Goal: Information Seeking & Learning: Learn about a topic

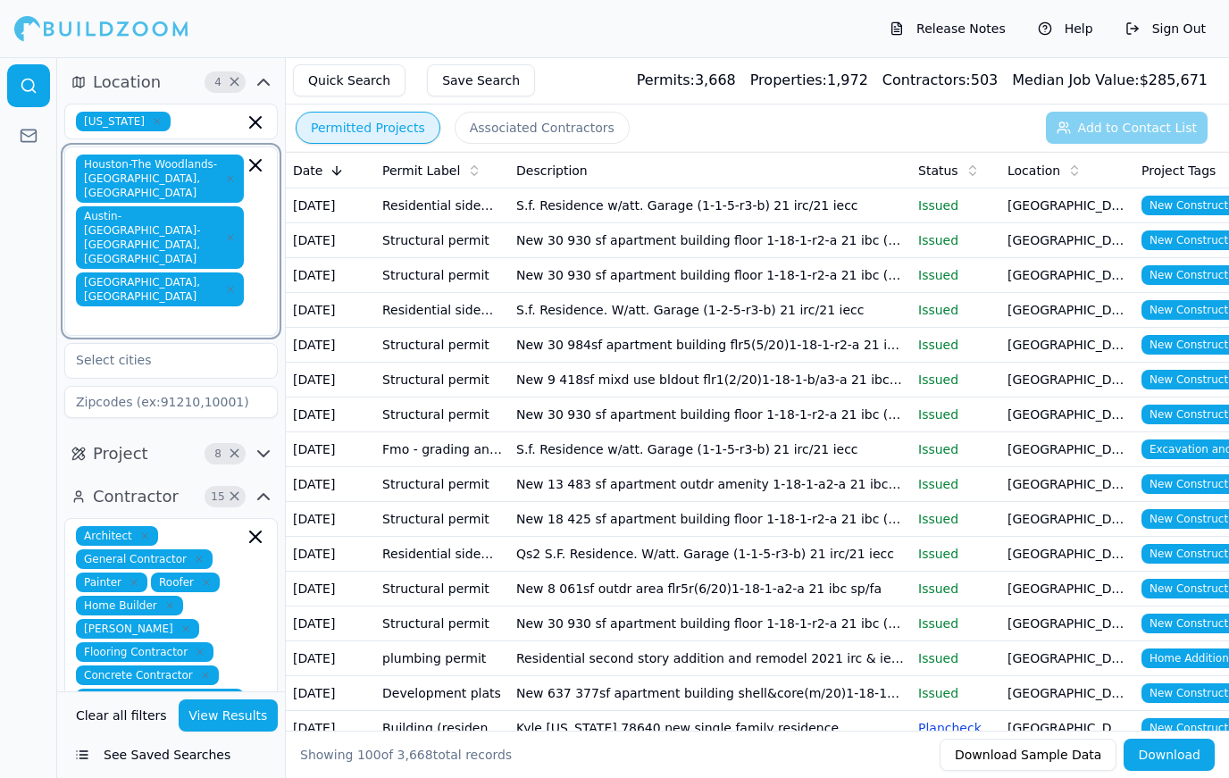
click at [215, 310] on input "text" at bounding box center [161, 319] width 164 height 18
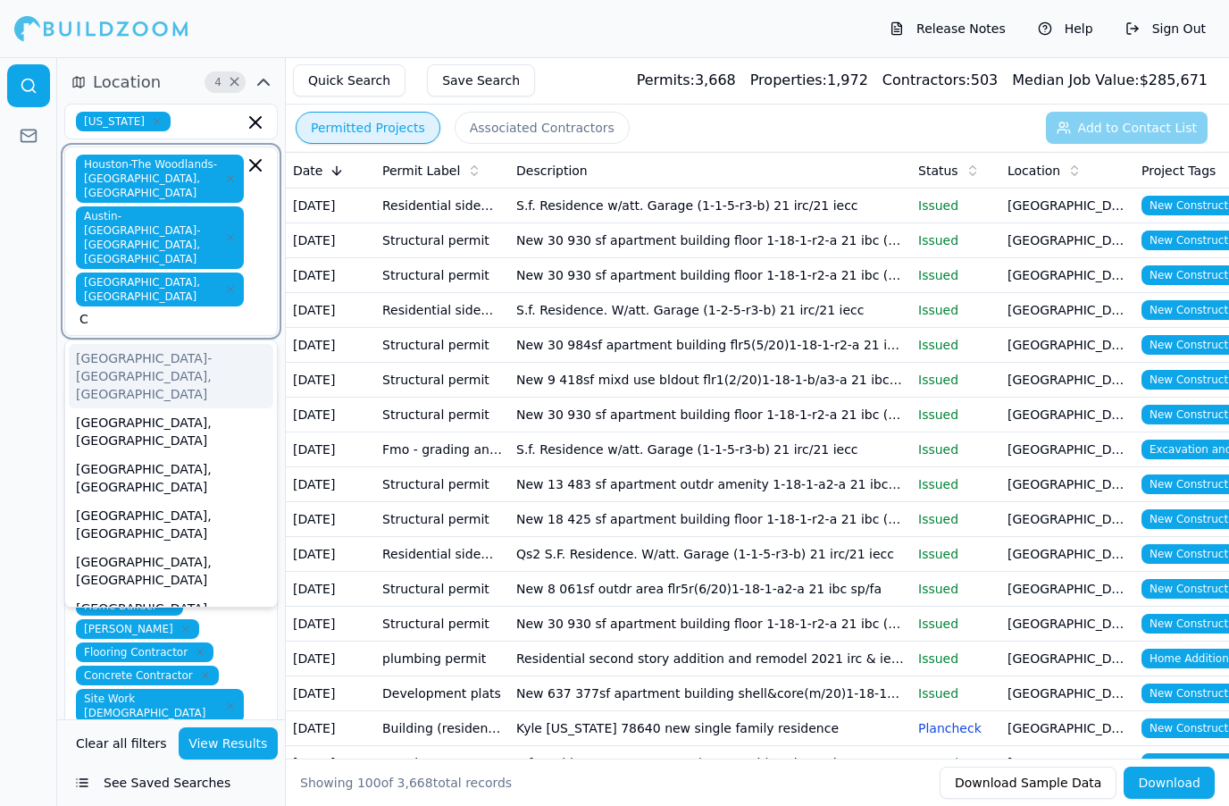
type input "Co"
click at [220, 344] on div "[GEOGRAPHIC_DATA]-[GEOGRAPHIC_DATA], [GEOGRAPHIC_DATA]" at bounding box center [171, 376] width 205 height 64
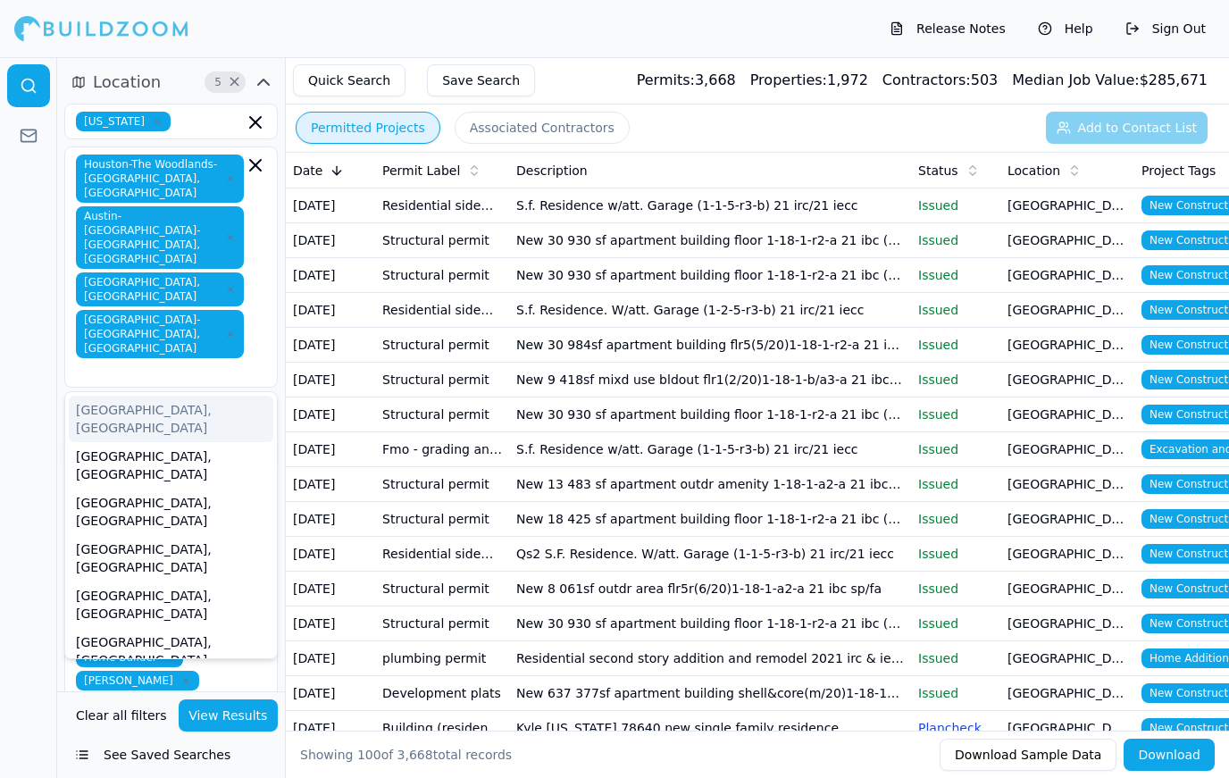
click at [249, 726] on button "View Results" at bounding box center [229, 715] width 100 height 32
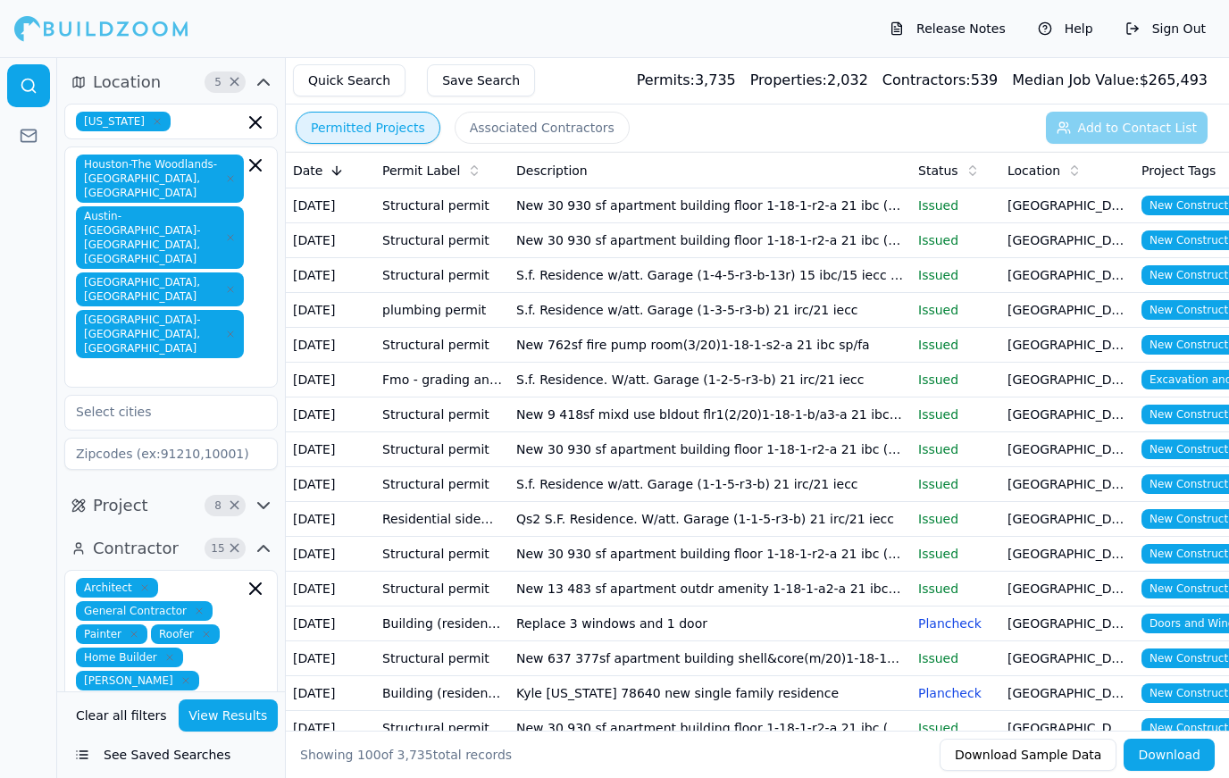
click at [782, 199] on td "New 30 930 sf apartment building floor 1-18-1-r2-a 21 ibc (15 of 20)" at bounding box center [710, 205] width 402 height 35
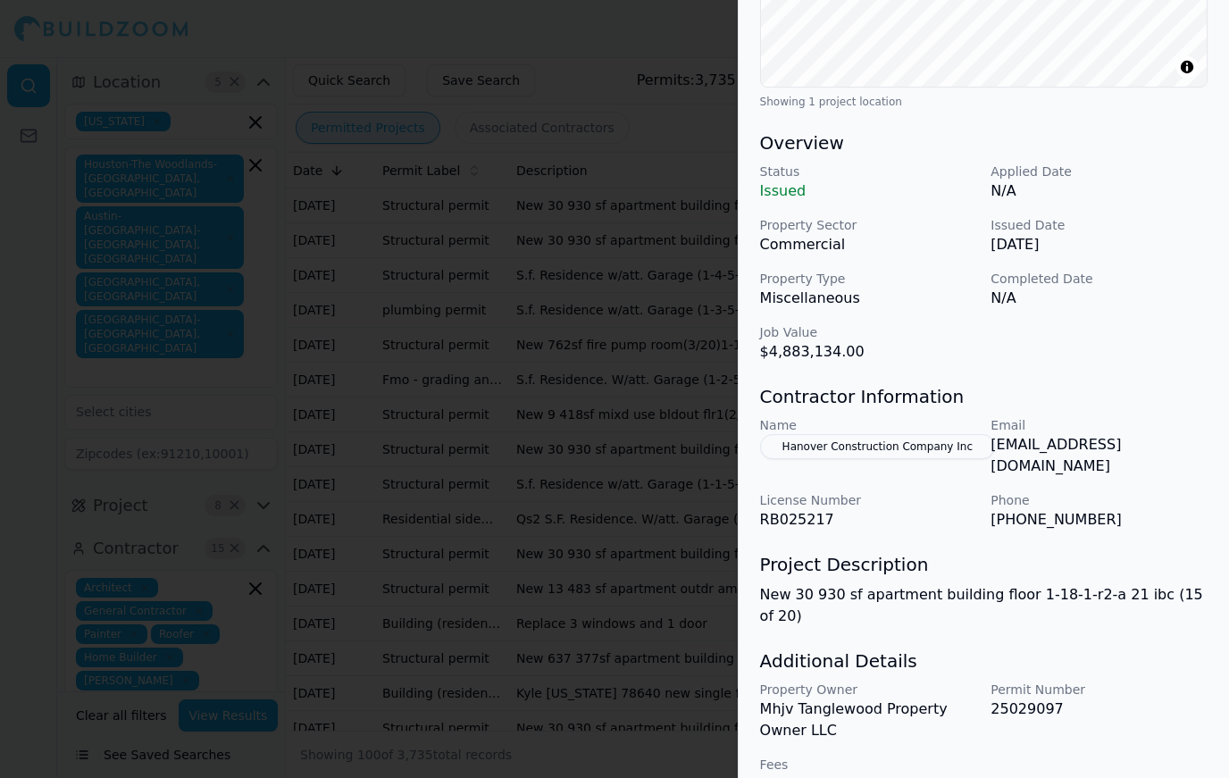
scroll to position [431, 0]
click at [577, 612] on div at bounding box center [614, 389] width 1229 height 778
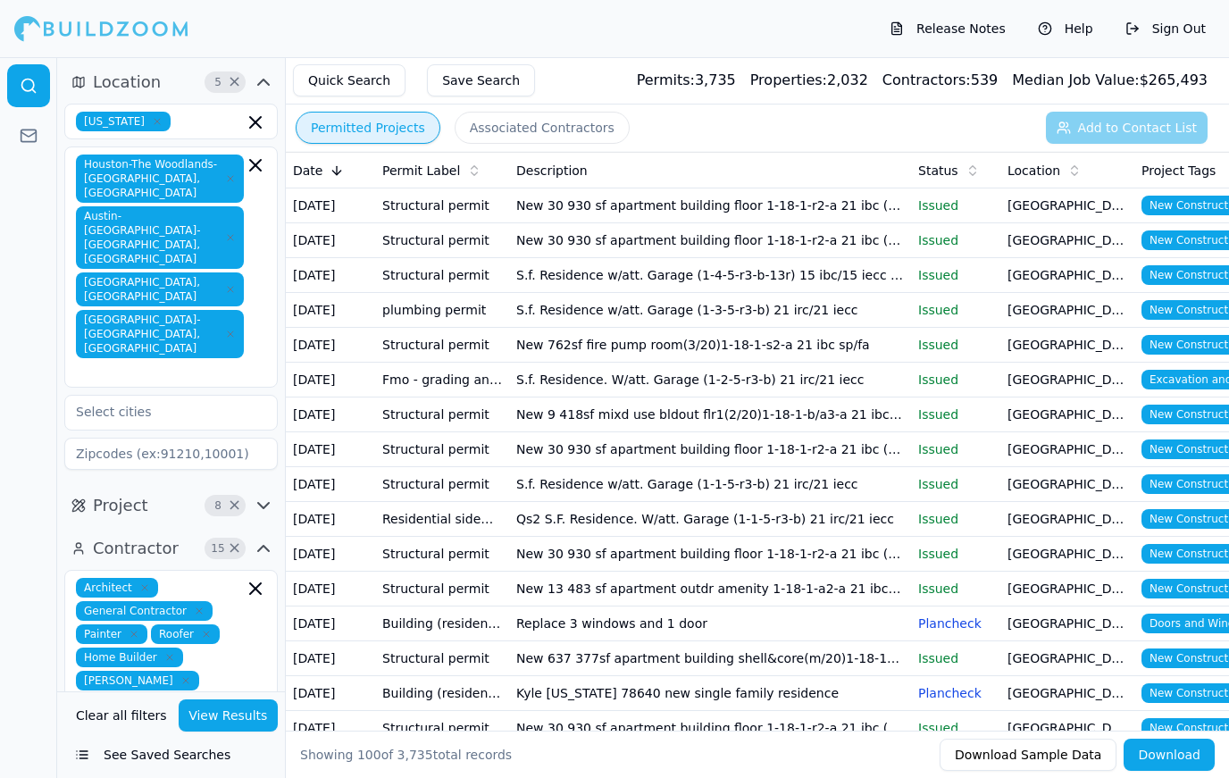
click at [761, 344] on td "New 762sf fire pump room(3/20)1-18-1-s2-a 21 ibc sp/fa" at bounding box center [710, 345] width 402 height 35
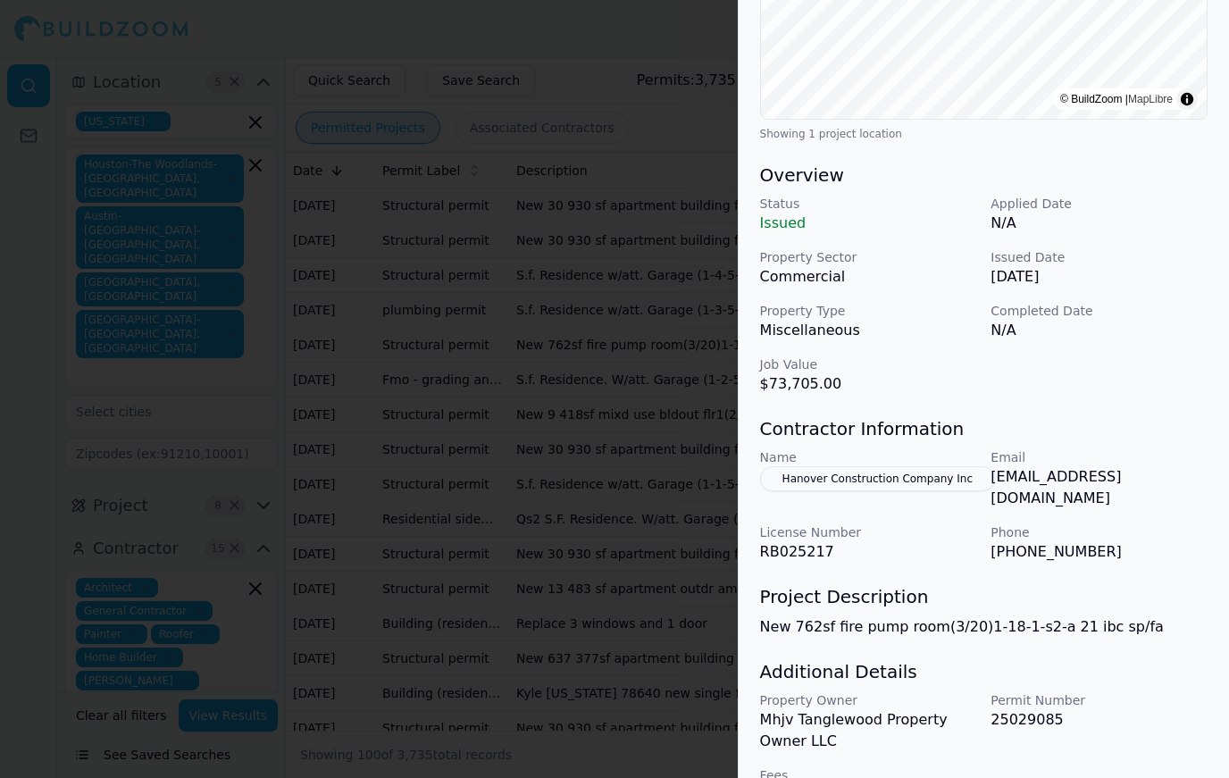
scroll to position [412, 0]
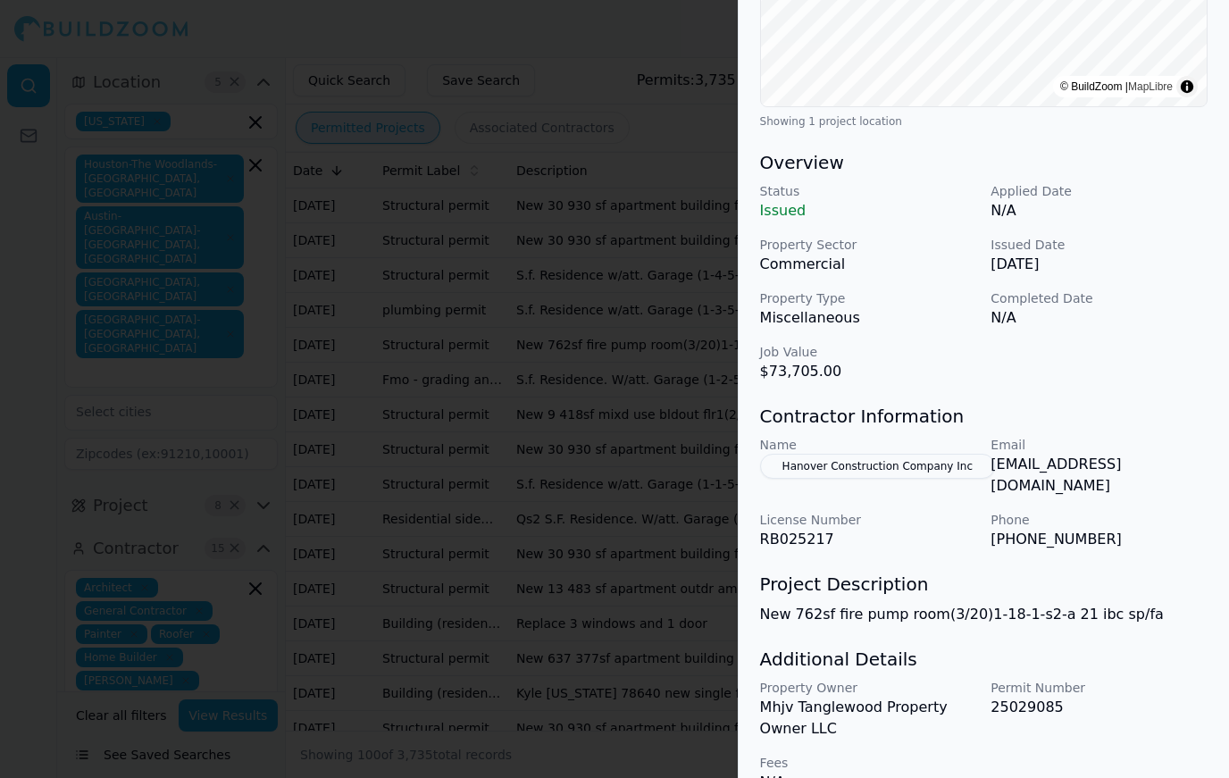
click at [631, 659] on div at bounding box center [614, 389] width 1229 height 778
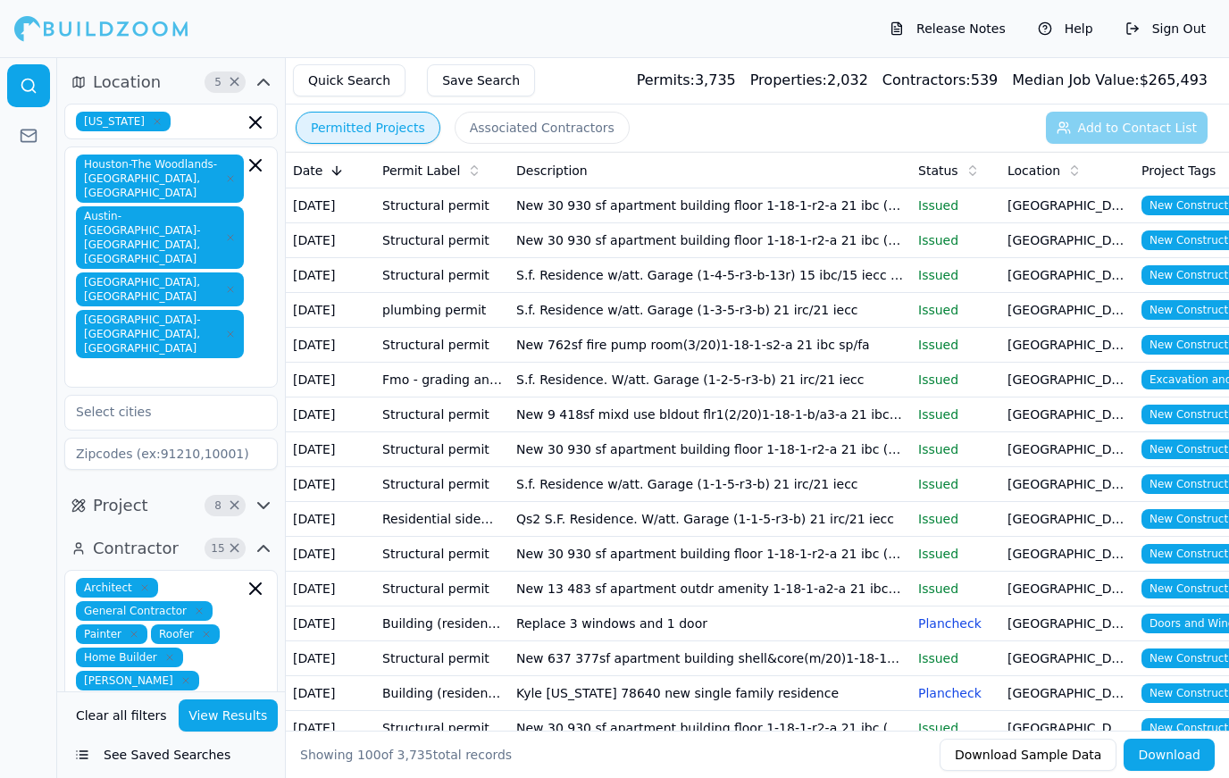
scroll to position [0, 0]
click at [1041, 248] on td "[GEOGRAPHIC_DATA], [GEOGRAPHIC_DATA]" at bounding box center [1067, 240] width 134 height 35
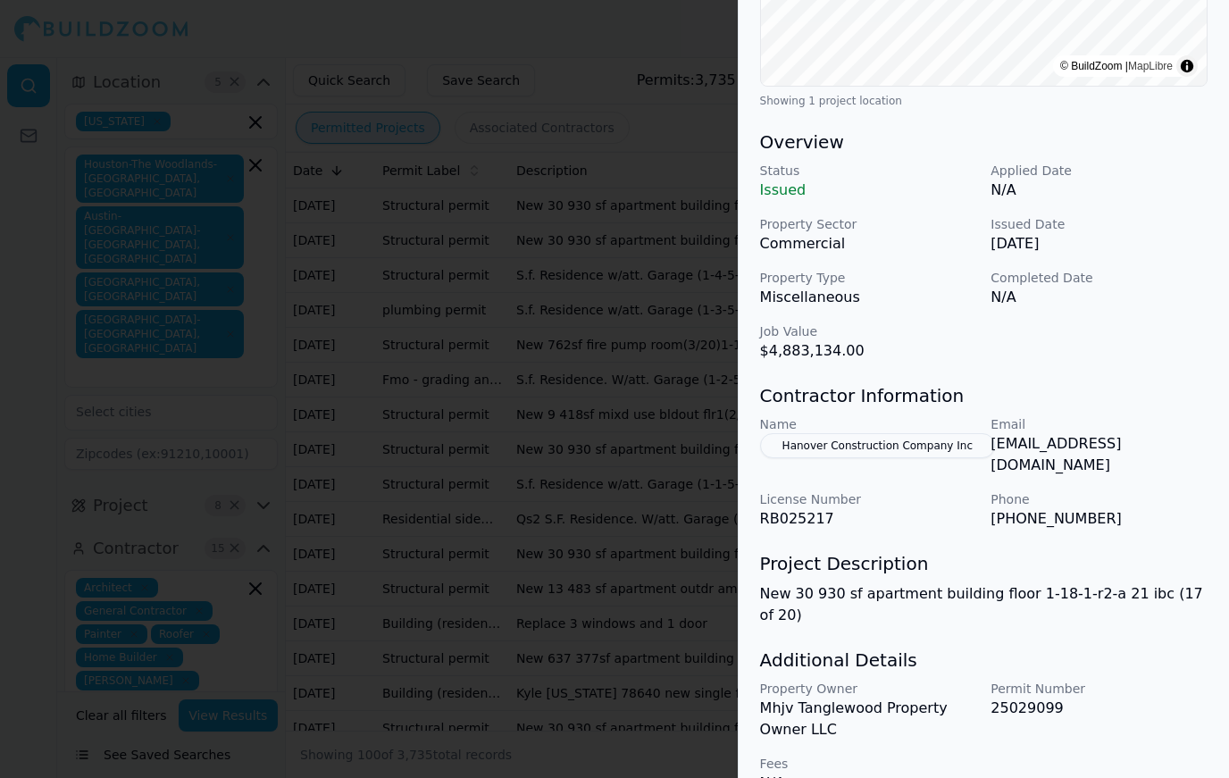
scroll to position [431, 0]
click at [263, 422] on div at bounding box center [614, 389] width 1229 height 778
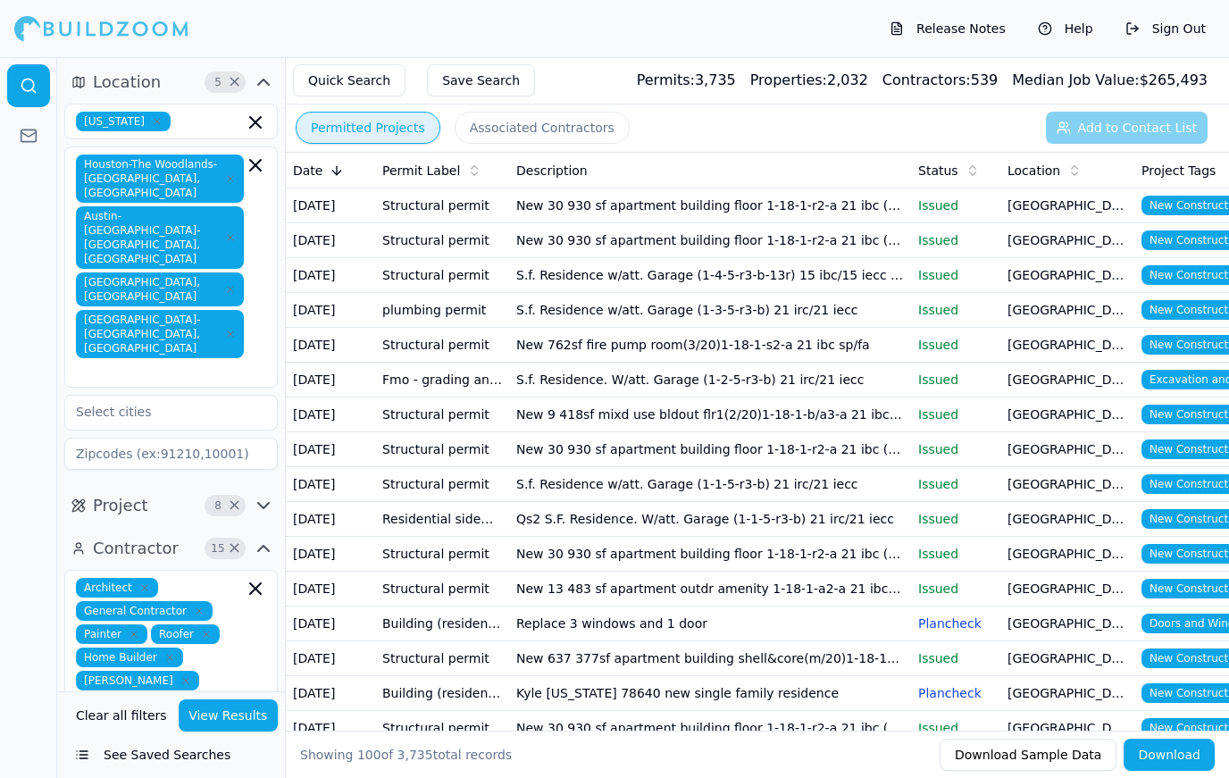
click at [689, 216] on td "New 30 930 sf apartment building floor 1-18-1-r2-a 21 ibc (15 of 20)" at bounding box center [710, 205] width 402 height 35
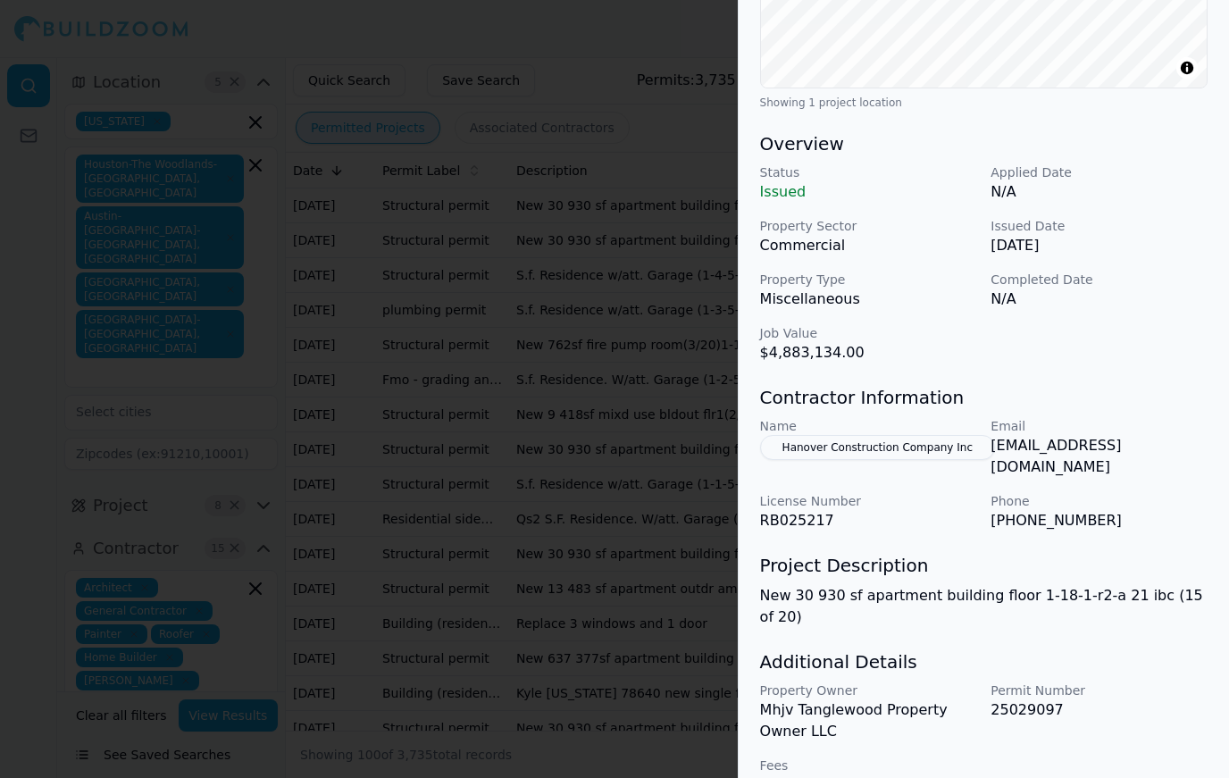
click at [890, 452] on button "Hanover Construction Company Inc" at bounding box center [877, 447] width 235 height 25
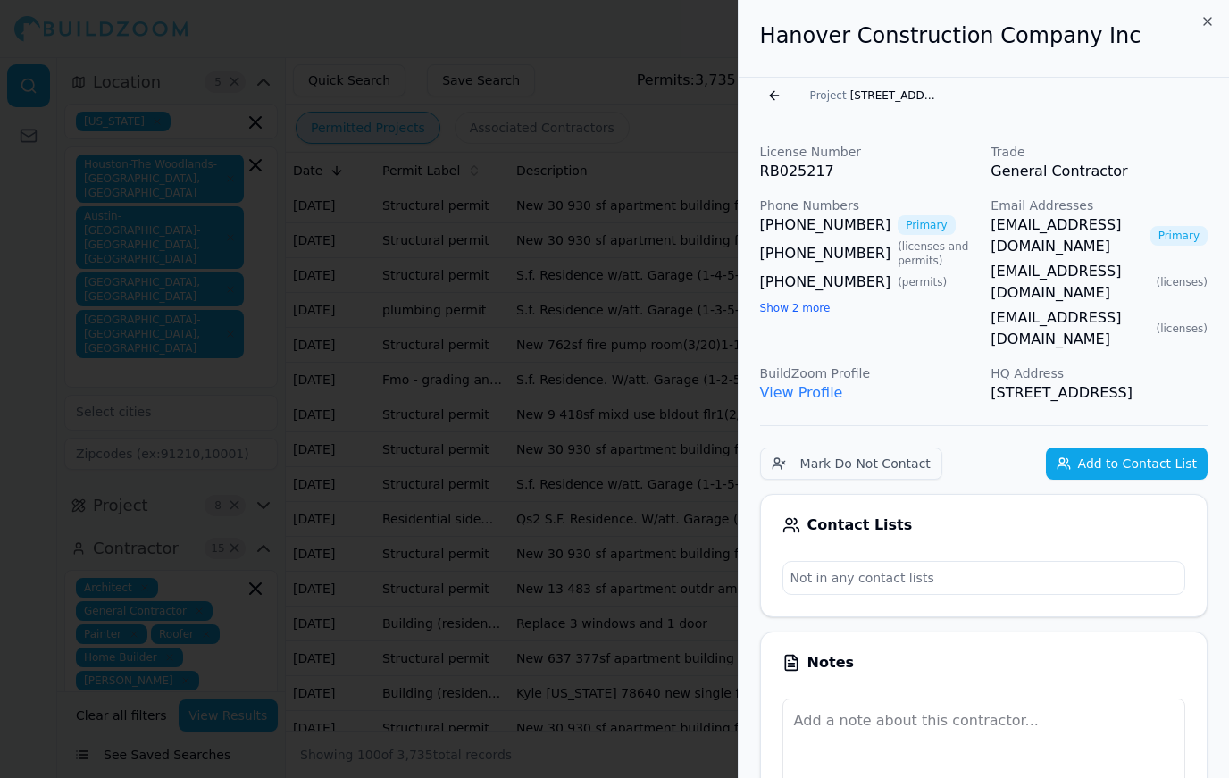
scroll to position [0, 0]
click at [624, 619] on div at bounding box center [614, 389] width 1229 height 778
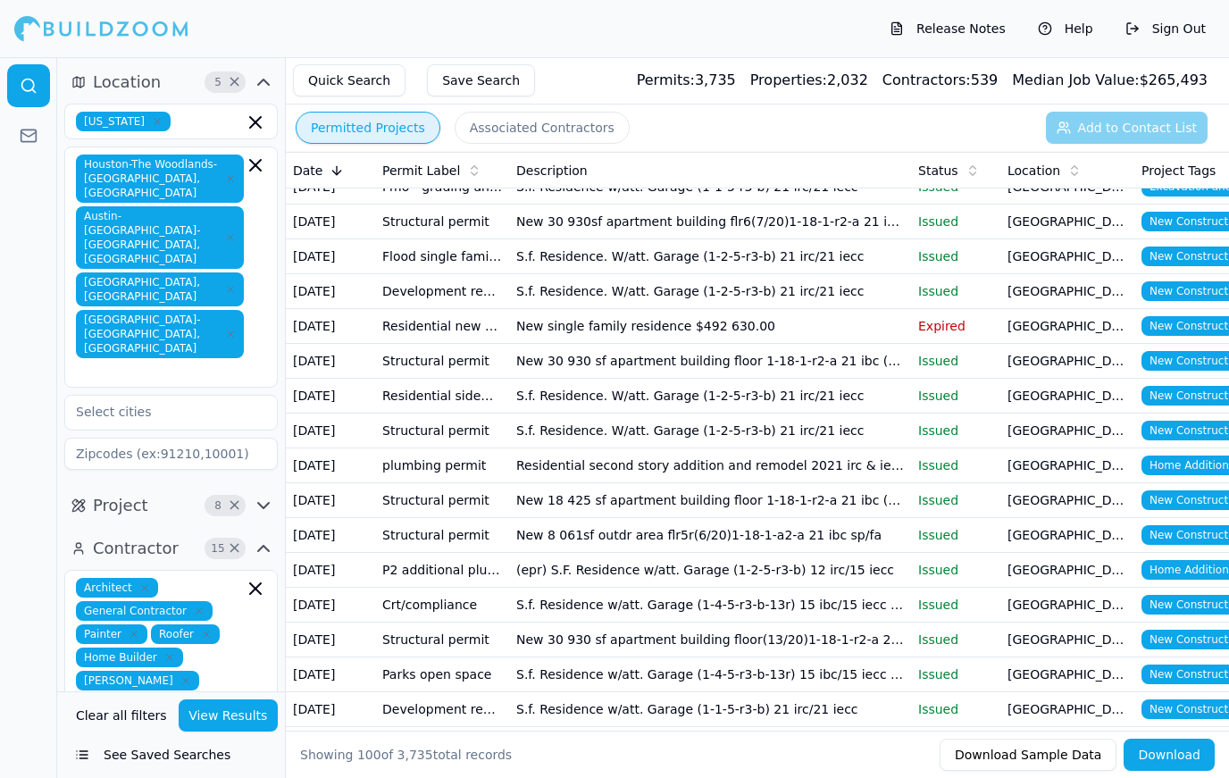
scroll to position [1057, 0]
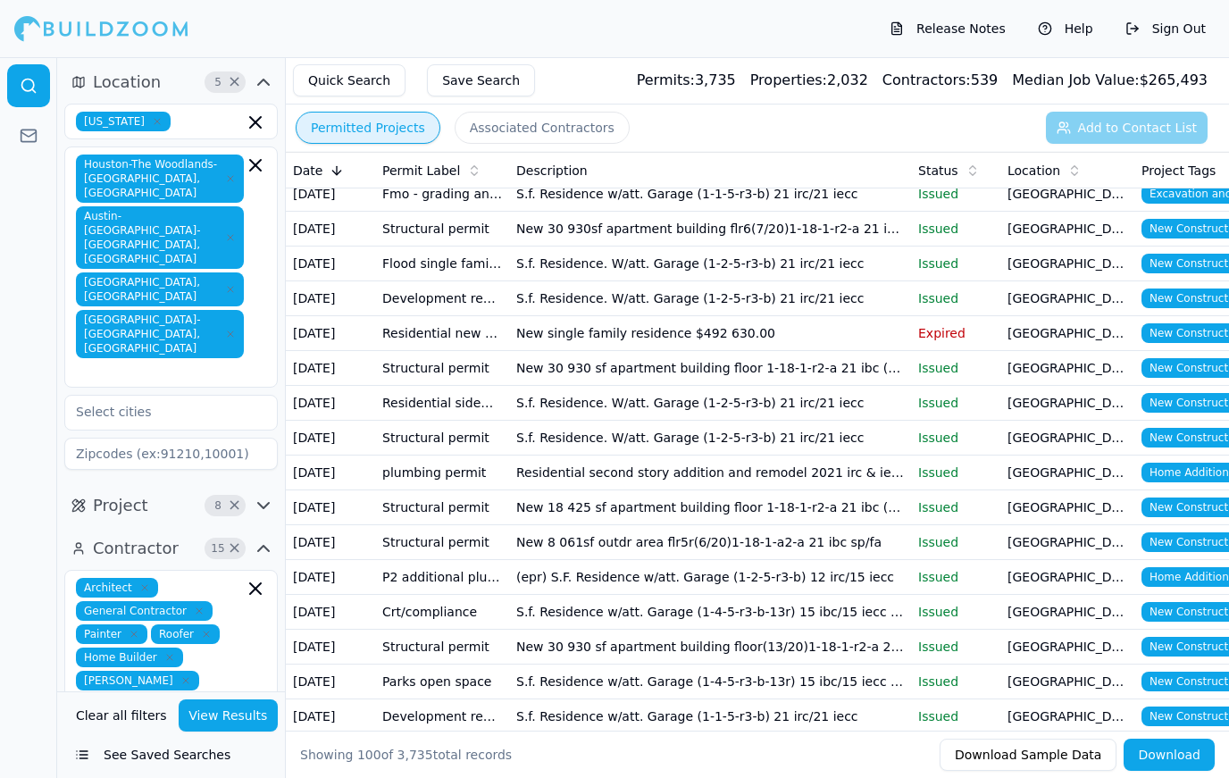
click at [1175, 338] on span "New Construction" at bounding box center [1197, 333] width 111 height 20
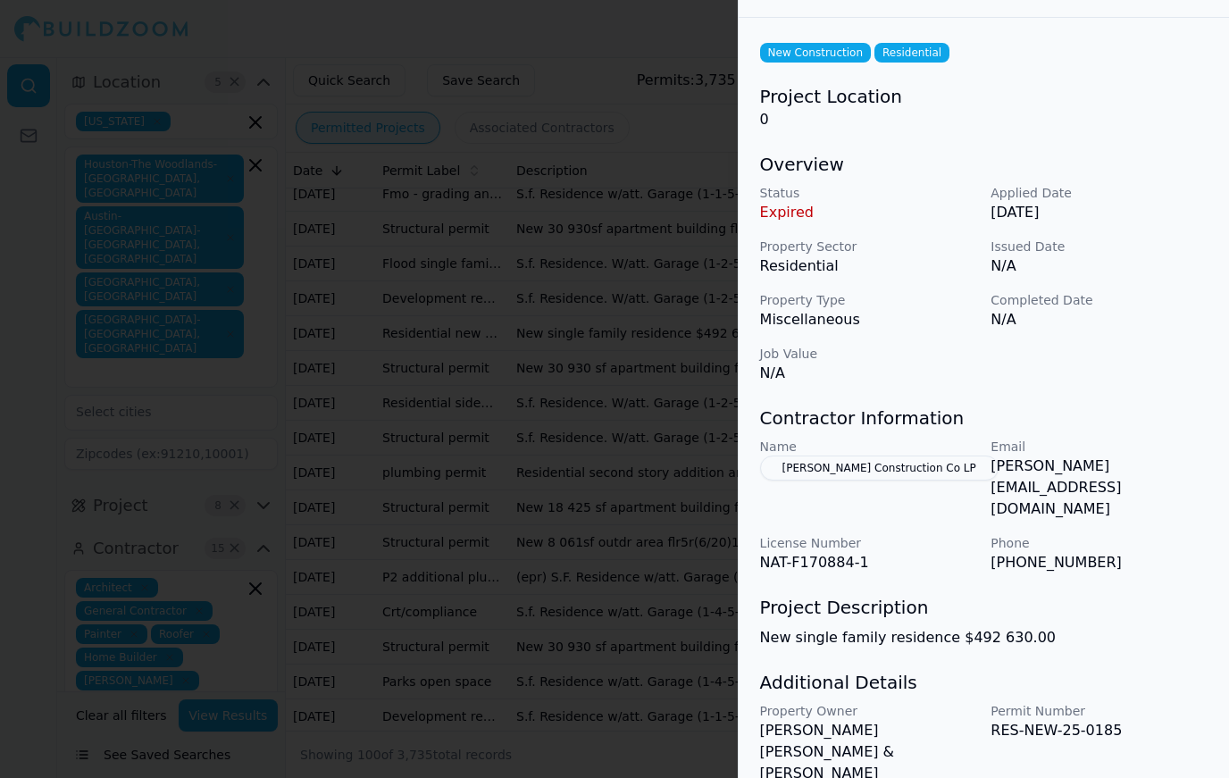
scroll to position [59, 0]
click at [615, 549] on div at bounding box center [614, 389] width 1229 height 778
